Goal: Task Accomplishment & Management: Use online tool/utility

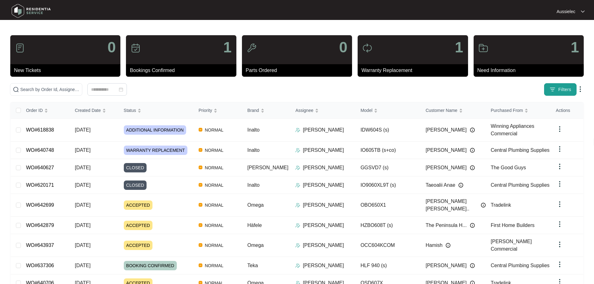
click at [560, 91] on span "Filters" at bounding box center [564, 89] width 13 height 7
click at [79, 91] on input "text" at bounding box center [49, 89] width 59 height 7
paste input "642699"
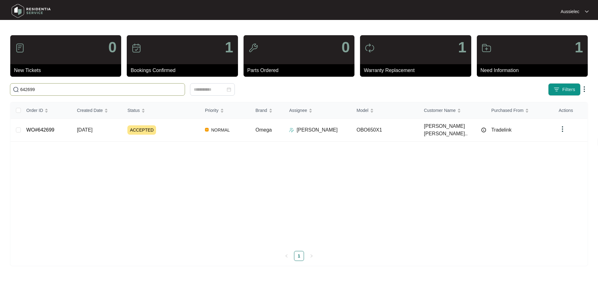
type input "642699"
click at [126, 128] on td "ACCEPTED" at bounding box center [161, 130] width 78 height 23
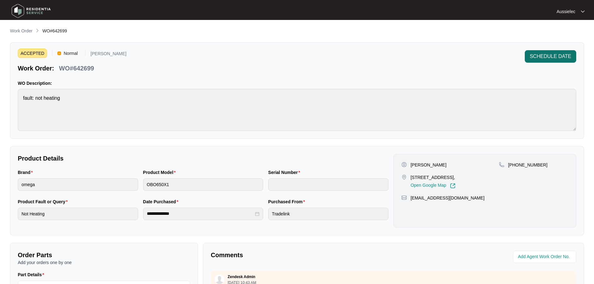
click at [554, 54] on span "SCHEDULE DATE" at bounding box center [550, 56] width 41 height 7
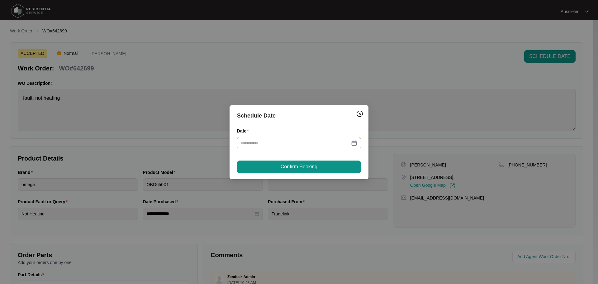
click at [316, 144] on input "Date" at bounding box center [295, 143] width 109 height 7
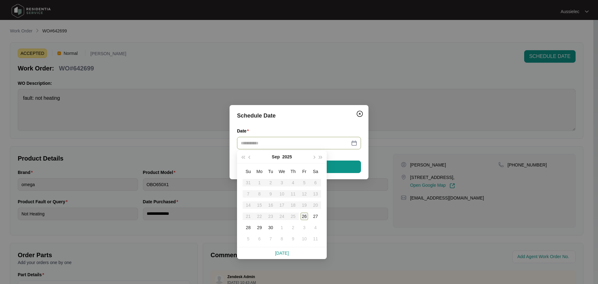
type input "**********"
drag, startPoint x: 303, startPoint y: 216, endPoint x: 304, endPoint y: 211, distance: 4.5
click at [304, 216] on div "26" at bounding box center [304, 216] width 7 height 7
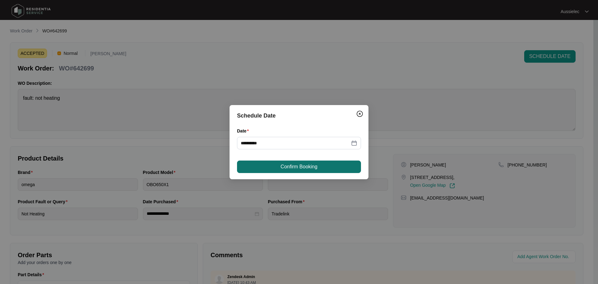
click at [339, 167] on button "Confirm Booking" at bounding box center [299, 167] width 124 height 12
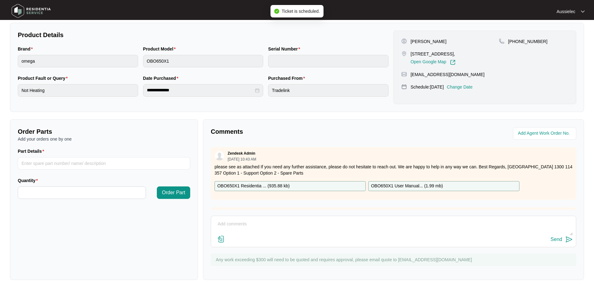
scroll to position [130, 0]
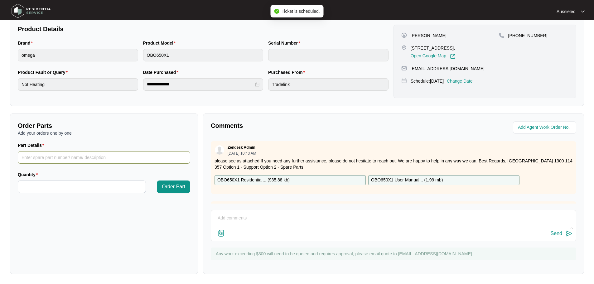
click at [154, 160] on input "Part Details" at bounding box center [104, 157] width 172 height 12
type input "fan forced element"
click at [126, 185] on input "Quantity" at bounding box center [81, 187] width 127 height 12
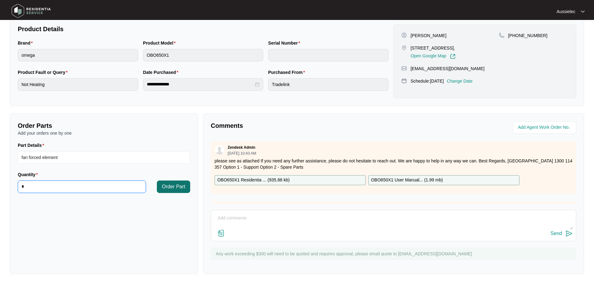
type input "*"
click at [183, 188] on span "Order Part" at bounding box center [173, 186] width 23 height 7
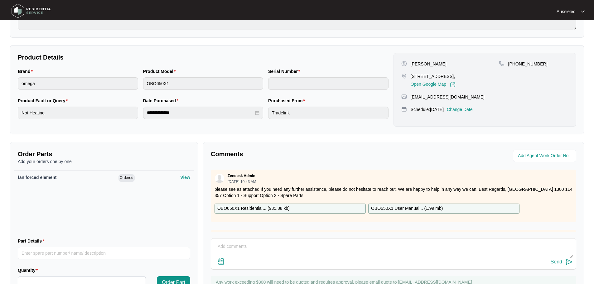
scroll to position [131, 0]
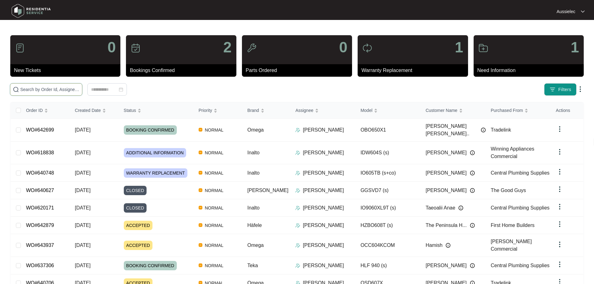
click at [79, 88] on input "text" at bounding box center [49, 89] width 59 height 7
paste input "640748"
type input "640748"
